Goal: Find specific page/section: Find specific page/section

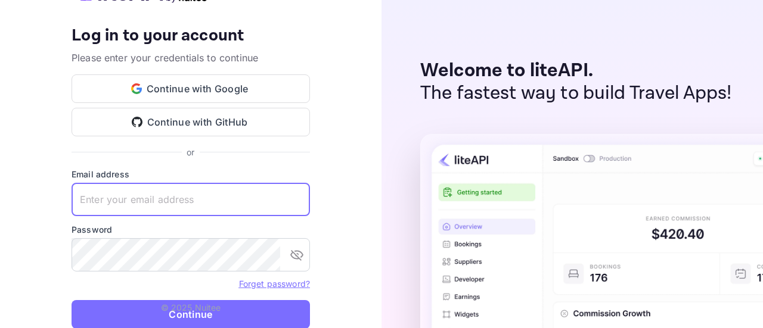
click at [274, 197] on input "text" at bounding box center [191, 199] width 238 height 33
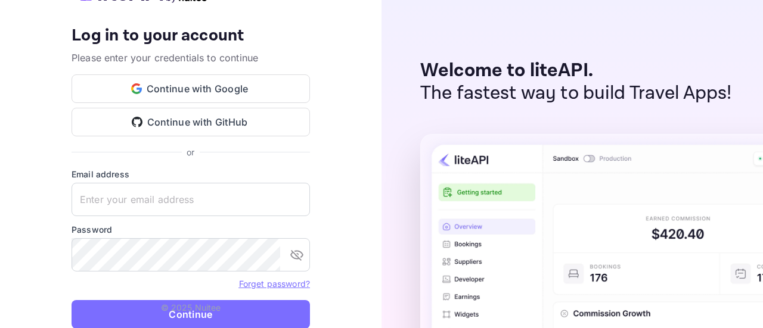
type input "[EMAIL_ADDRESS][DOMAIN_NAME]"
click at [194, 302] on p "© 2025 Nuitee" at bounding box center [191, 308] width 60 height 13
click at [192, 311] on p "© 2025 Nuitee" at bounding box center [191, 308] width 60 height 13
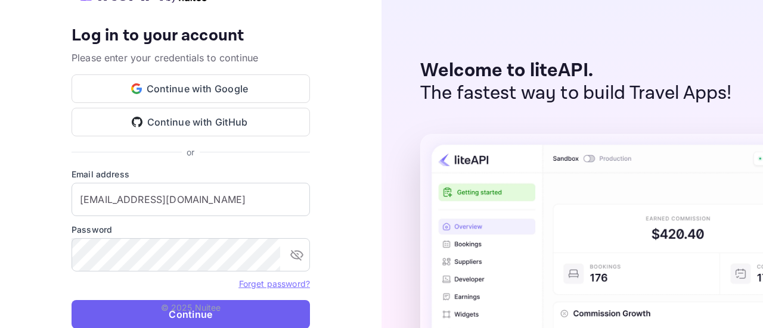
click at [100, 319] on button "Continue" at bounding box center [191, 314] width 238 height 29
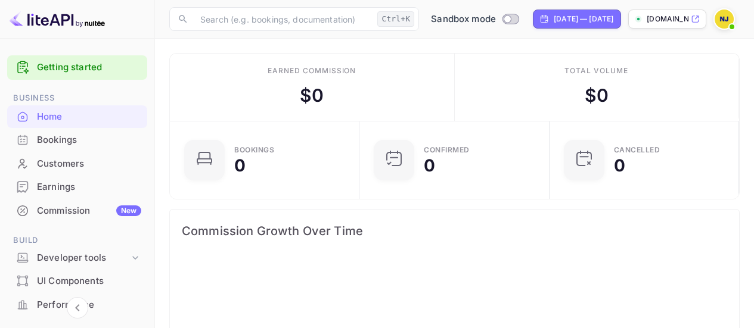
scroll to position [185, 174]
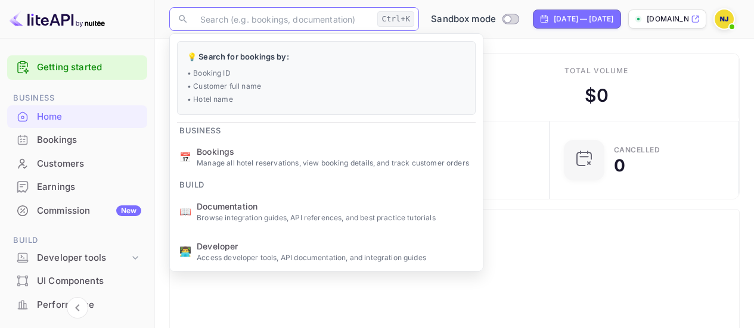
click at [245, 24] on input "text" at bounding box center [282, 19] width 179 height 24
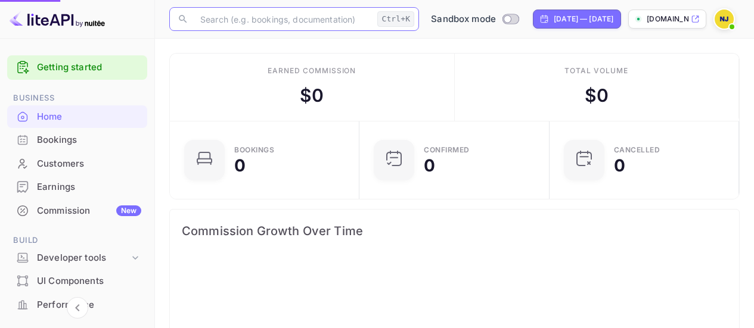
click at [219, 149] on span "Bookings" at bounding box center [335, 151] width 277 height 13
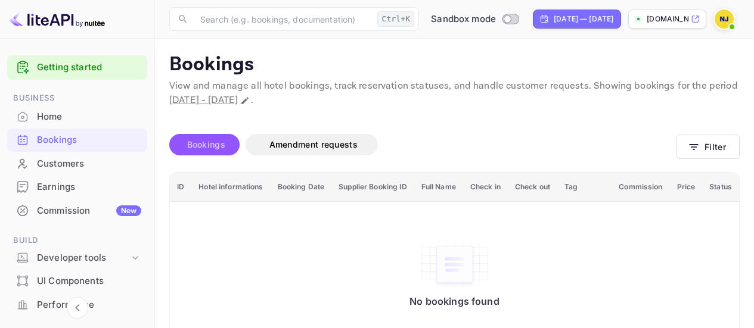
click at [213, 151] on span "Bookings" at bounding box center [206, 145] width 50 height 14
click at [266, 144] on span "Amendment requests" at bounding box center [313, 145] width 112 height 14
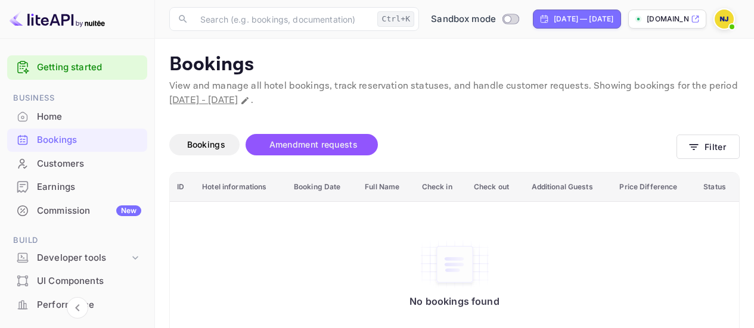
click at [201, 161] on div "Bookings Amendment requests" at bounding box center [422, 148] width 507 height 29
click at [203, 148] on span "Bookings" at bounding box center [206, 144] width 38 height 10
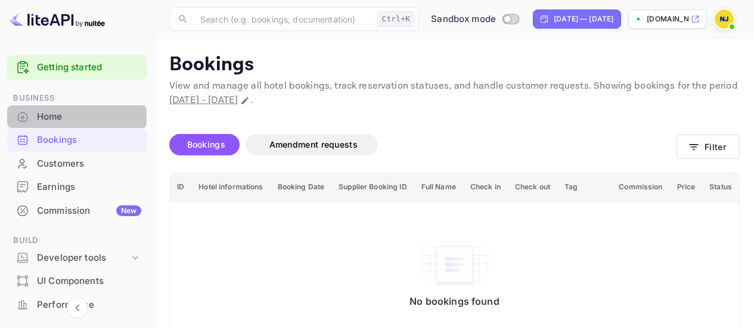
click at [43, 115] on div "Home" at bounding box center [89, 117] width 104 height 14
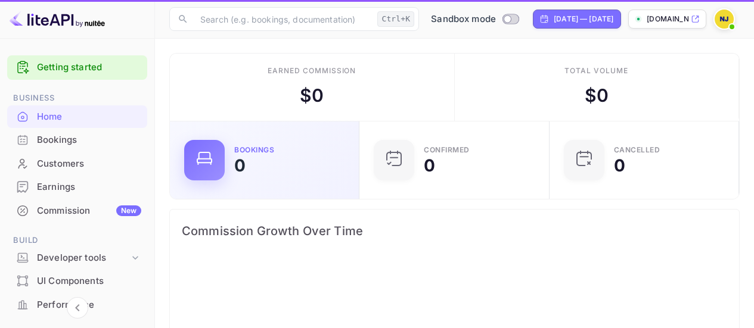
scroll to position [185, 174]
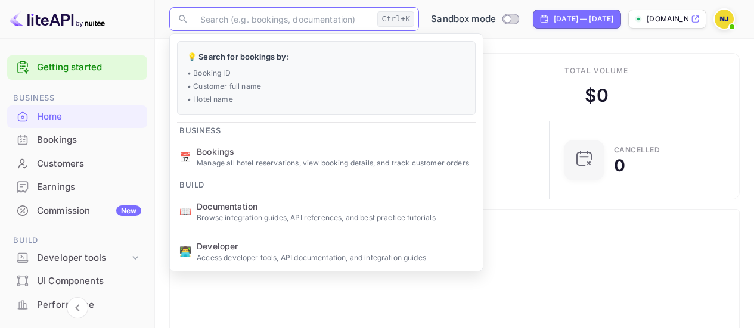
click at [277, 15] on input "text" at bounding box center [282, 19] width 179 height 24
